Goal: Task Accomplishment & Management: Use online tool/utility

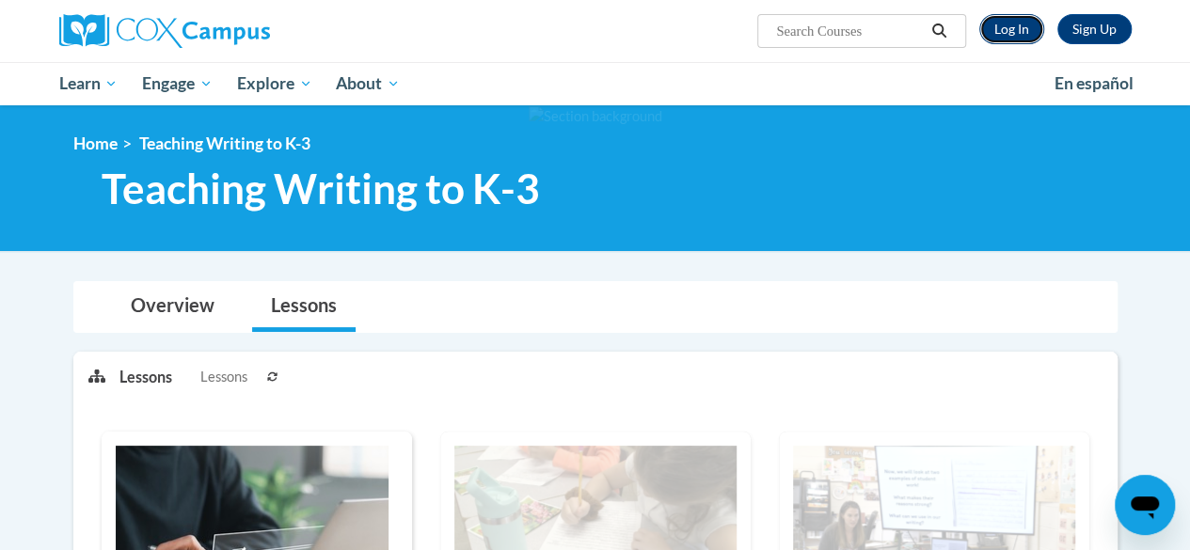
click at [1000, 27] on link "Log In" at bounding box center [1011, 29] width 65 height 30
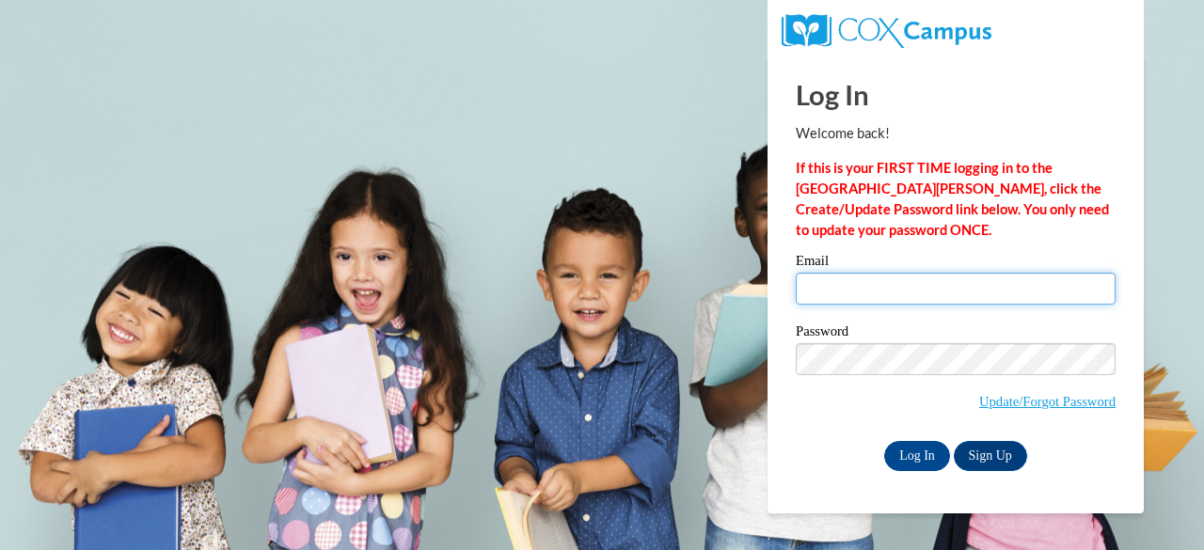
click at [888, 294] on input "Email" at bounding box center [956, 289] width 320 height 32
type input "jakedepps@gmail.com"
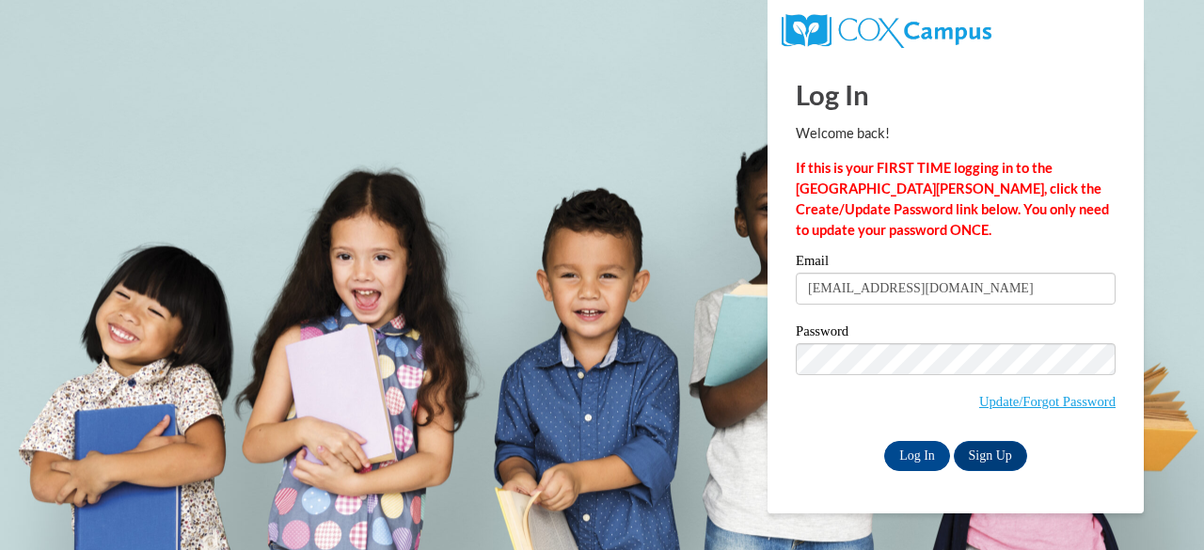
drag, startPoint x: 894, startPoint y: 304, endPoint x: 924, endPoint y: 332, distance: 41.3
click at [924, 330] on label "Password" at bounding box center [956, 334] width 320 height 19
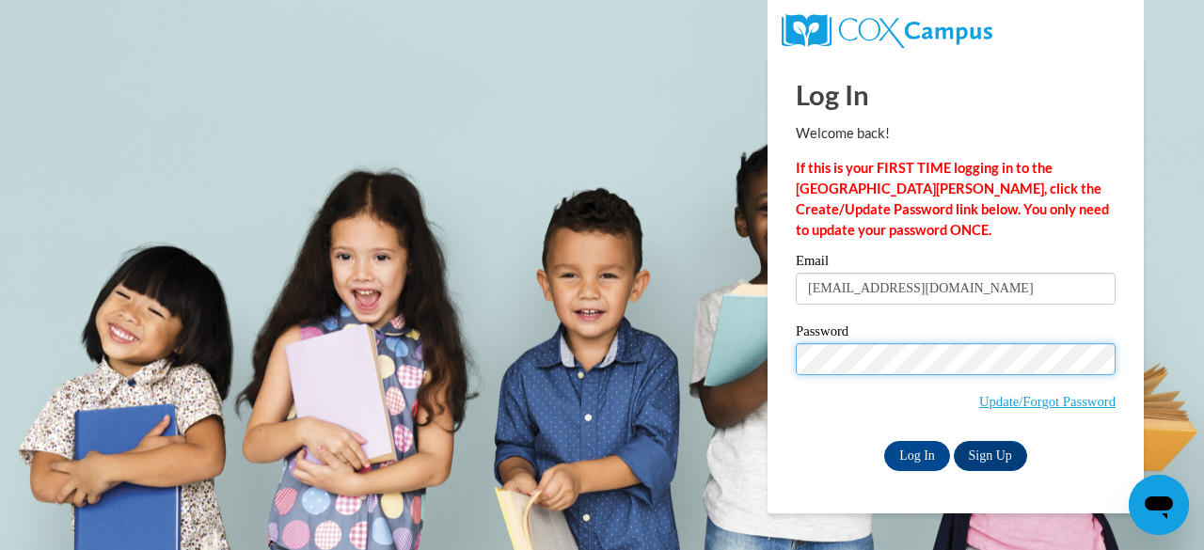
click at [884, 441] on input "Log In" at bounding box center [917, 456] width 66 height 30
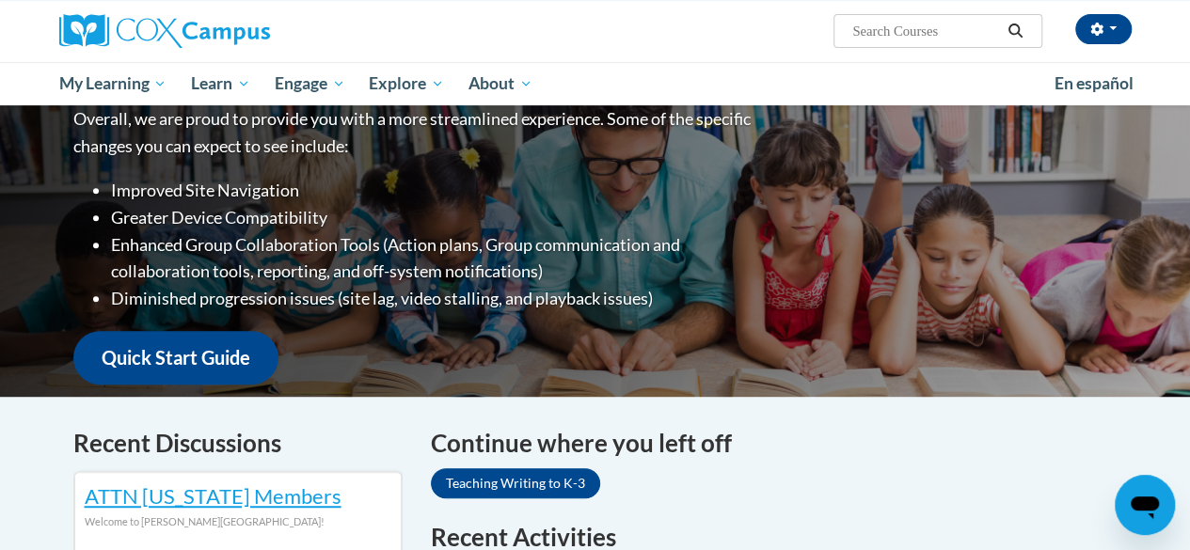
scroll to position [564, 0]
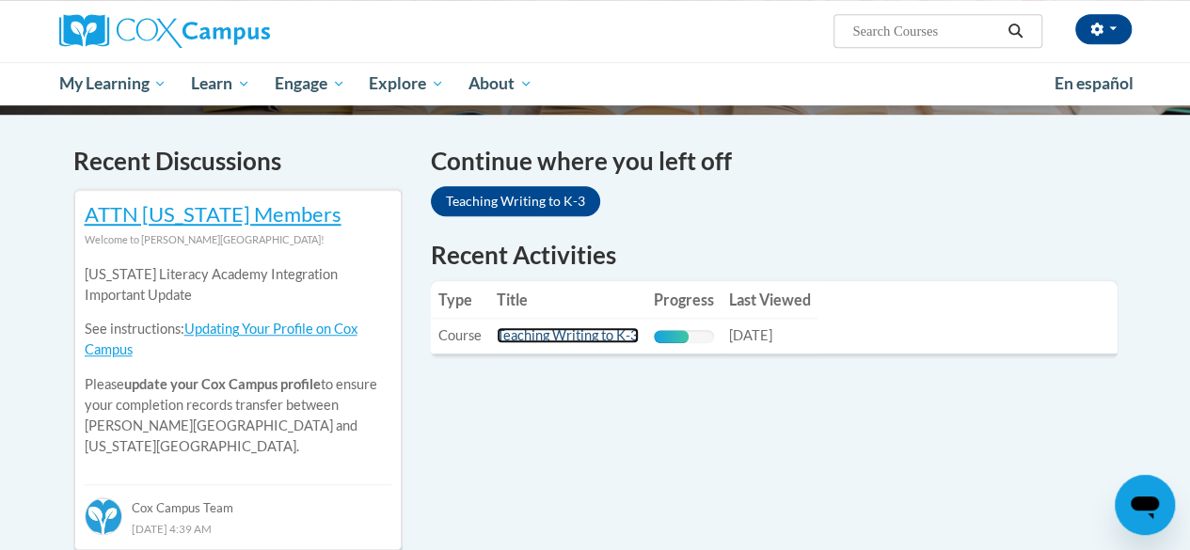
click at [539, 327] on link "Teaching Writing to K-3" at bounding box center [568, 335] width 142 height 16
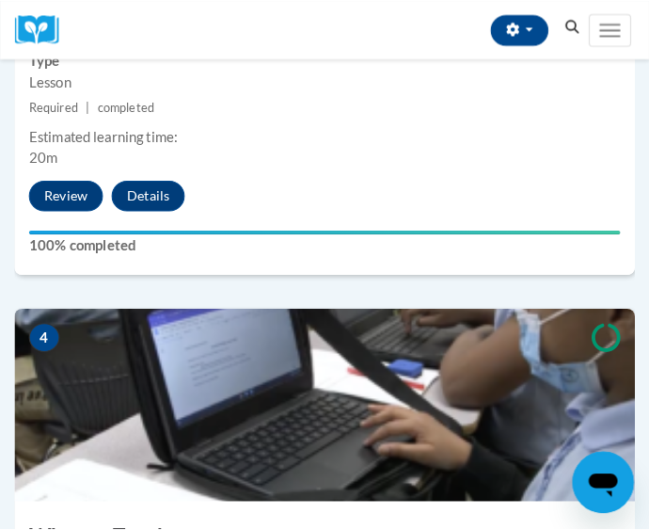
scroll to position [1881, 0]
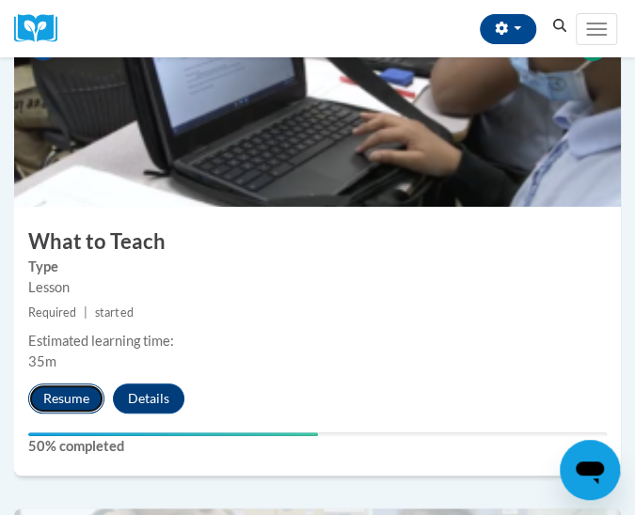
click at [70, 404] on button "Resume" at bounding box center [66, 399] width 76 height 30
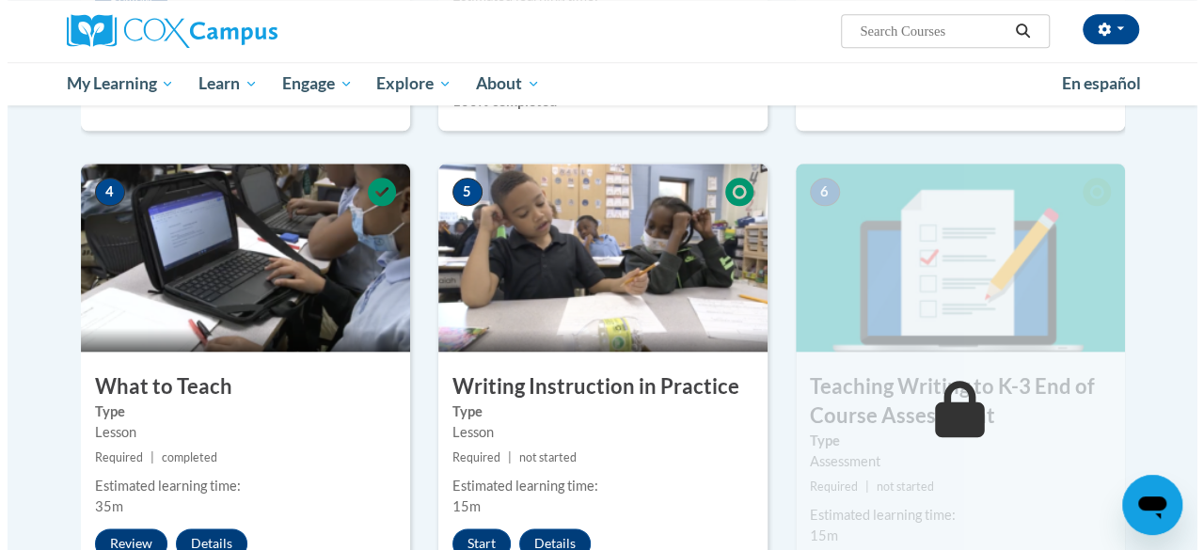
scroll to position [941, 0]
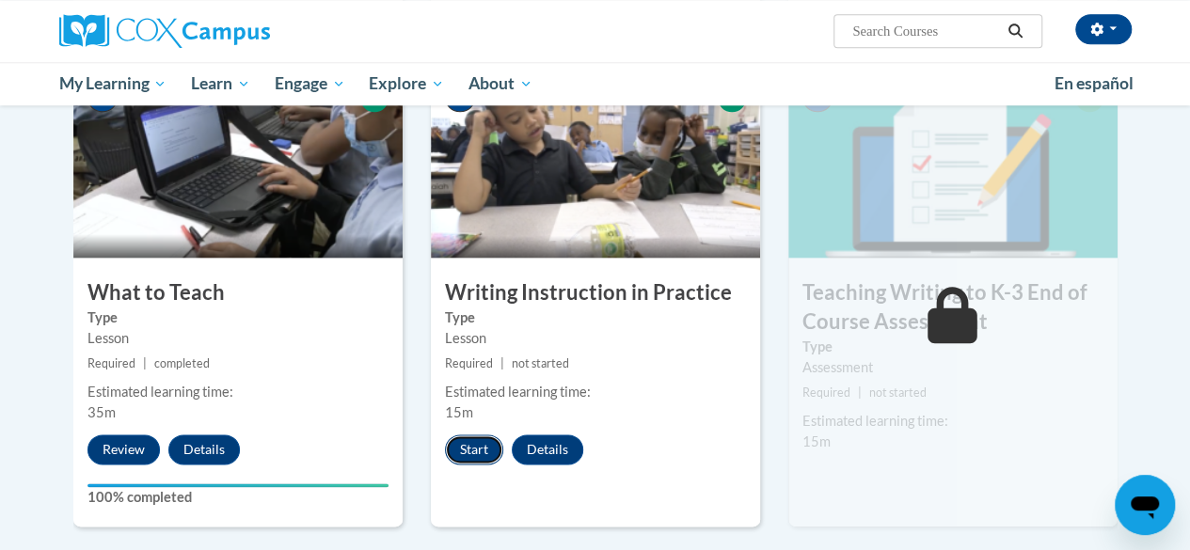
click at [483, 456] on button "Start" at bounding box center [474, 450] width 58 height 30
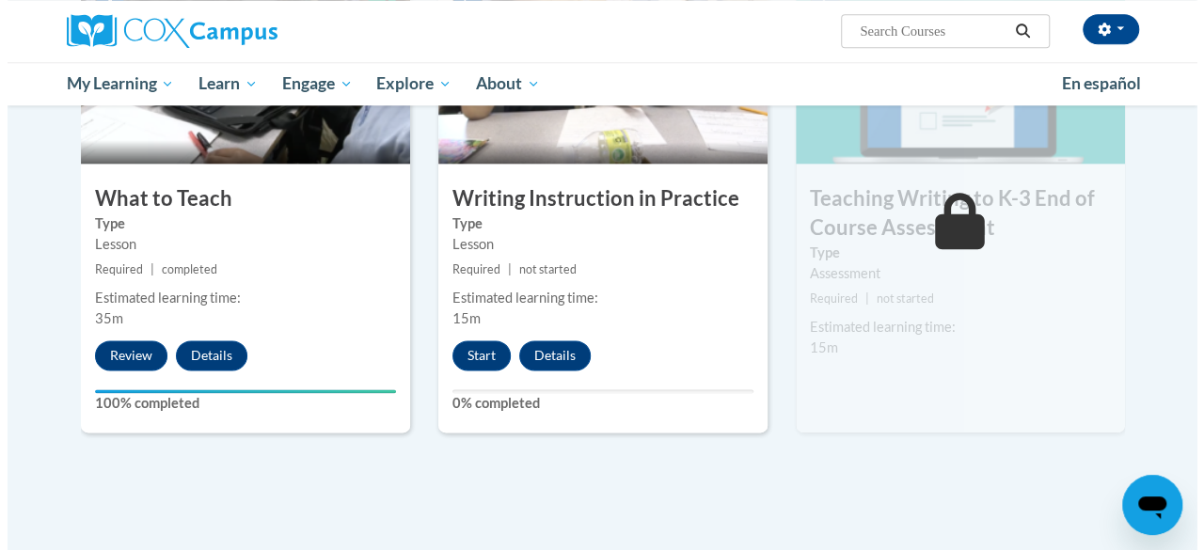
scroll to position [941, 0]
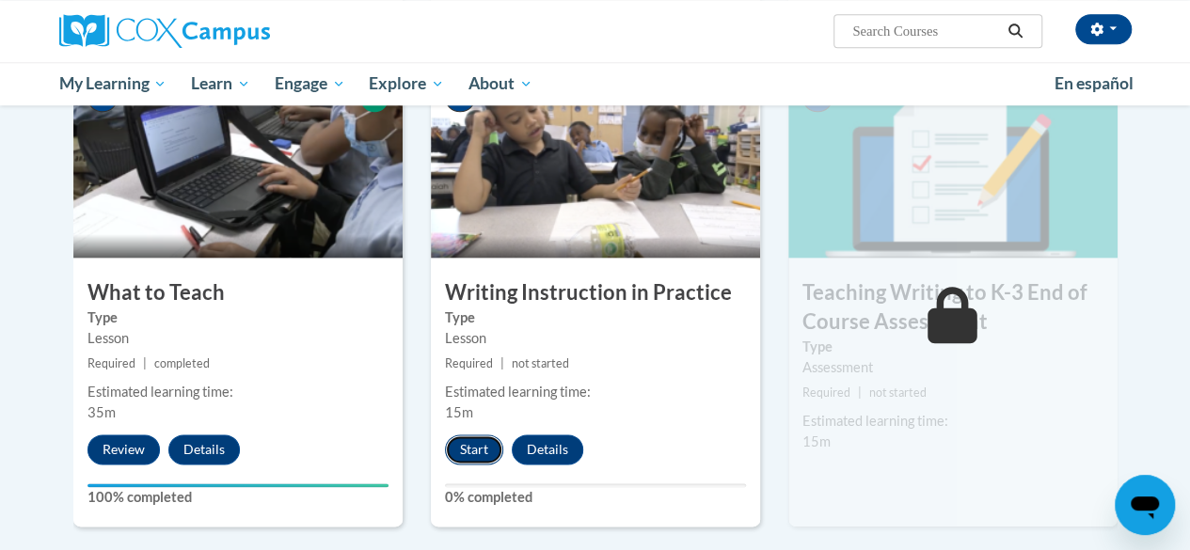
click at [474, 446] on button "Start" at bounding box center [474, 450] width 58 height 30
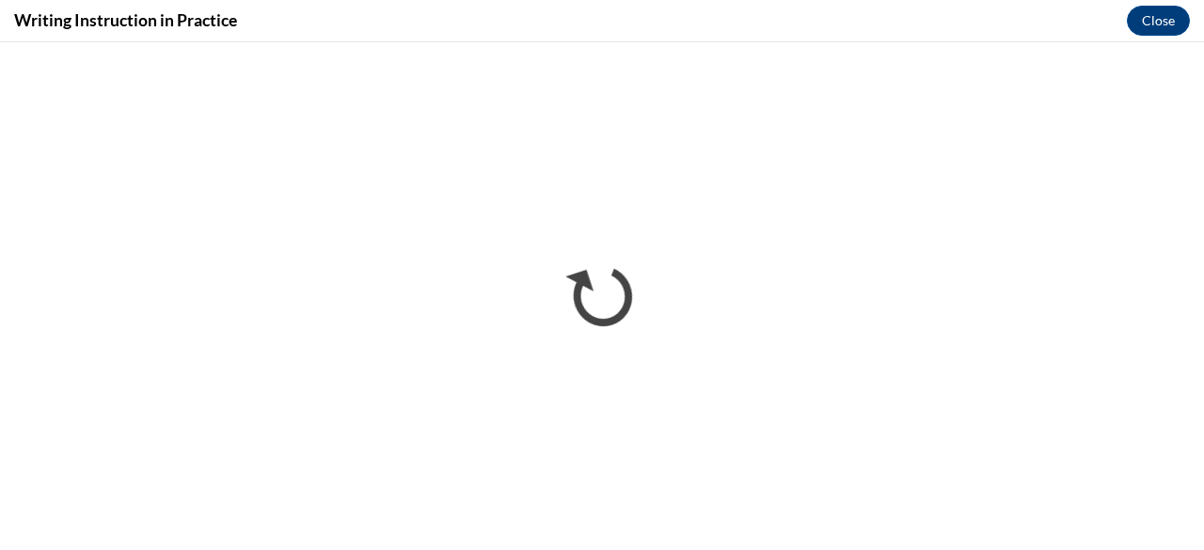
scroll to position [0, 0]
